Goal: Task Accomplishment & Management: Complete application form

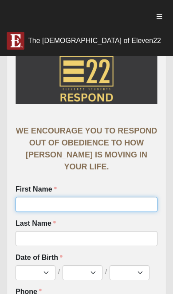
click at [120, 210] on input "First Name" at bounding box center [87, 204] width 142 height 15
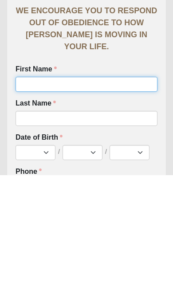
type input "[DEMOGRAPHIC_DATA]"
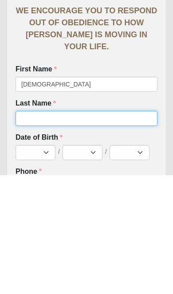
click at [25, 230] on input "Last Name" at bounding box center [87, 237] width 142 height 15
type input "Col"
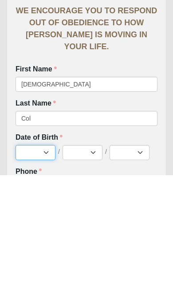
click at [27, 264] on select "Jan Feb Mar Apr May Jun [DATE] Aug Sep Oct Nov Dec" at bounding box center [36, 271] width 40 height 15
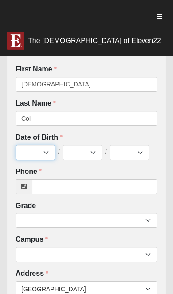
scroll to position [121, 0]
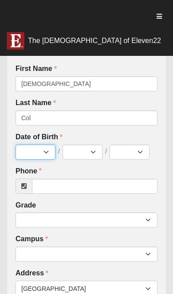
select select "1"
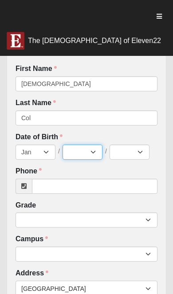
click at [90, 150] on select "1 2 3 4 5 6 7 8 9 10 11 12 13 14 15 16 17 18 19 20 21 22 23 24 25 26 27 28 29 3…" at bounding box center [83, 152] width 40 height 15
click at [98, 149] on select "1 2 3 4 5 6 7 8 9 10 11 12 13 14 15 16 17 18 19 20 21 22 23 24 25 26 27 28 29 3…" at bounding box center [83, 152] width 40 height 15
select select "4"
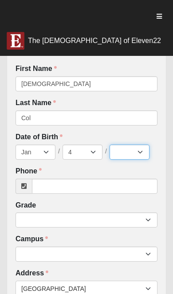
click at [131, 157] on select "2025 2024 2023 2022 2021 2020 2019 2018 2017 2016 2015 2014 2013 2012 2011 2010…" at bounding box center [130, 152] width 40 height 15
select select "2010"
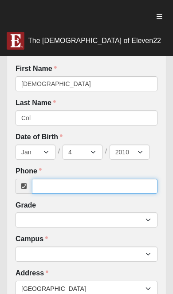
click at [51, 181] on input "Phone" at bounding box center [95, 186] width 126 height 15
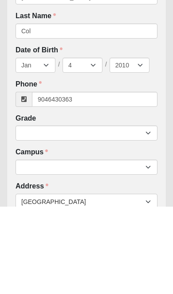
type input "[PHONE_NUMBER]"
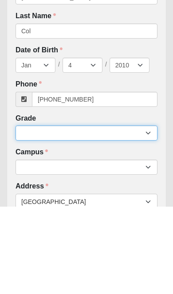
click at [22, 213] on select "6th Grade 7th Grade 8th Grade 9th Grade 10th Grade 11th Grade 12th Grade" at bounding box center [87, 220] width 142 height 15
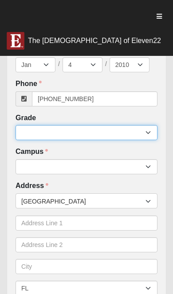
select select "2028"
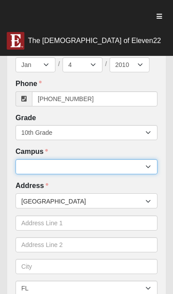
click at [27, 164] on select "Arlington Baymeadows Eleven22 Online [PERSON_NAME][GEOGRAPHIC_DATA] Jesup [GEOG…" at bounding box center [87, 166] width 142 height 15
select select "3"
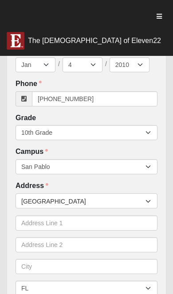
scroll to position [228, 10]
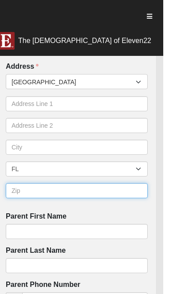
click at [157, 191] on input "text" at bounding box center [87, 190] width 142 height 15
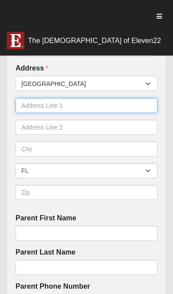
click at [28, 109] on input "text" at bounding box center [87, 105] width 142 height 15
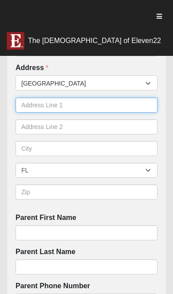
scroll to position [326, 0]
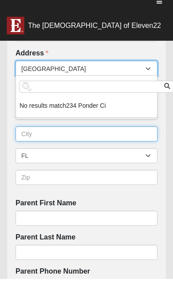
type input "Yulee"
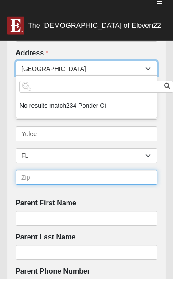
type input "32097"
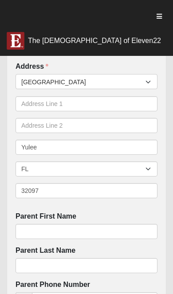
scroll to position [366, 0]
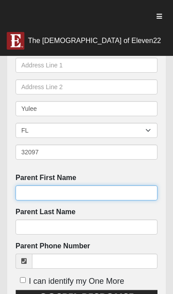
click at [134, 195] on input "Parent First Name" at bounding box center [87, 192] width 142 height 15
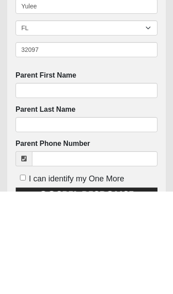
scroll to position [468, 0]
